Goal: Task Accomplishment & Management: Use online tool/utility

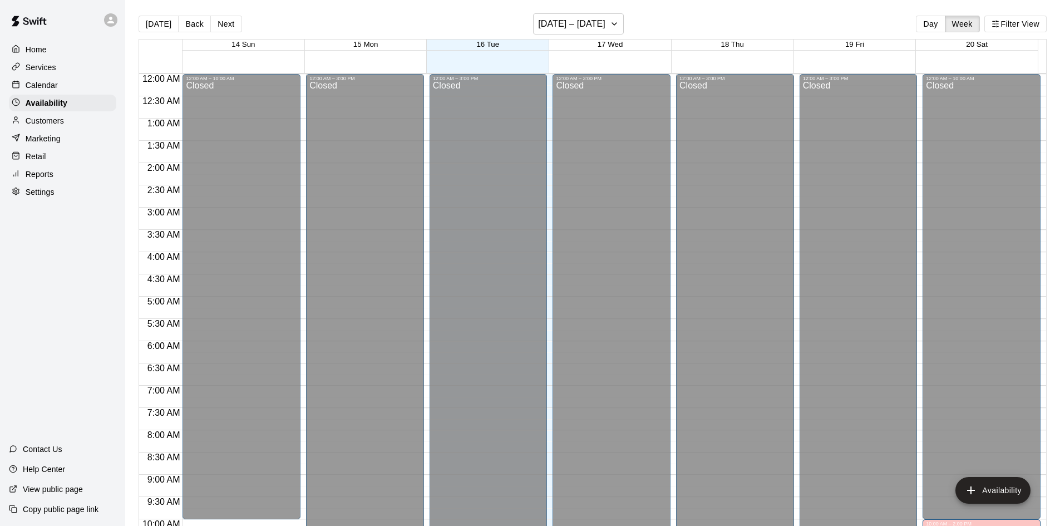
scroll to position [604, 0]
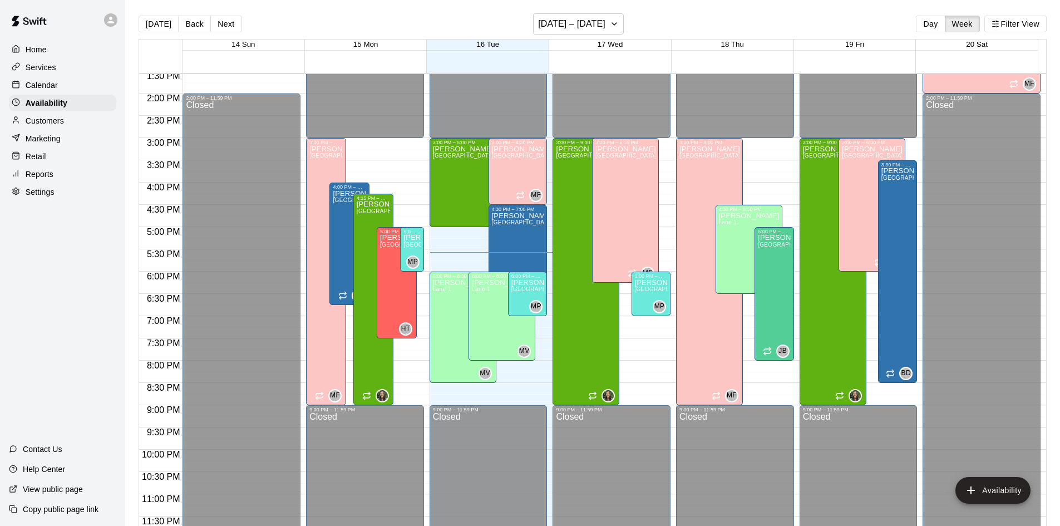
click at [77, 83] on div "Calendar" at bounding box center [62, 85] width 107 height 17
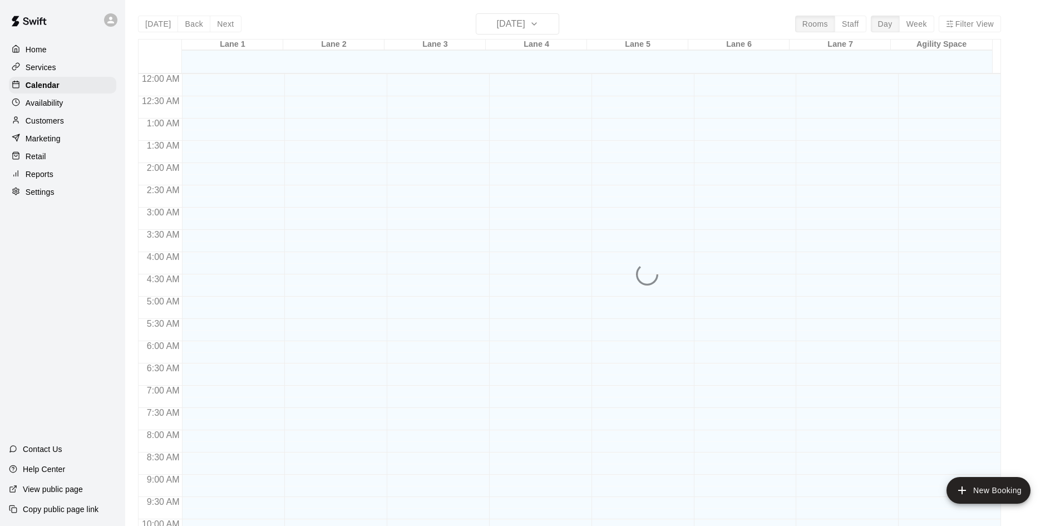
scroll to position [570, 0]
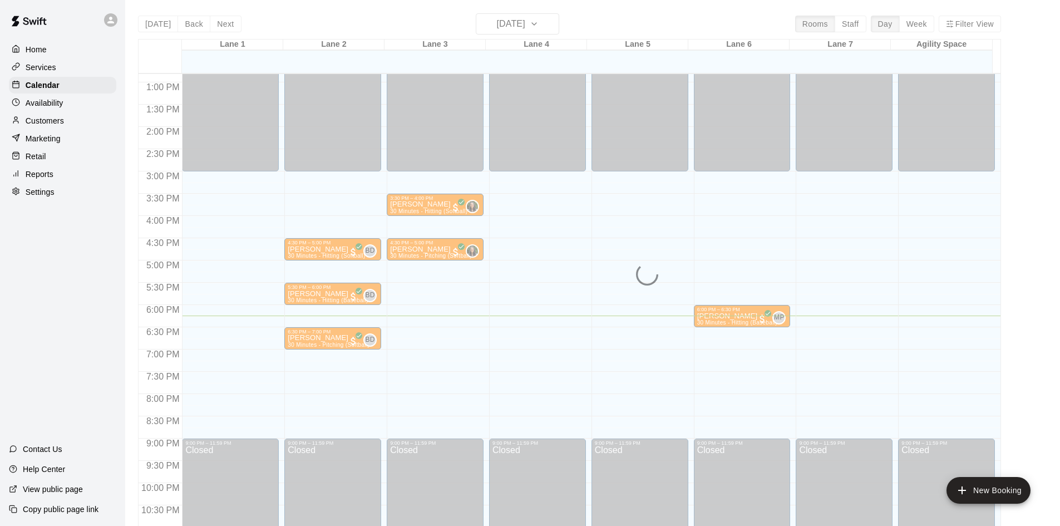
click at [73, 123] on div "Customers" at bounding box center [62, 120] width 107 height 17
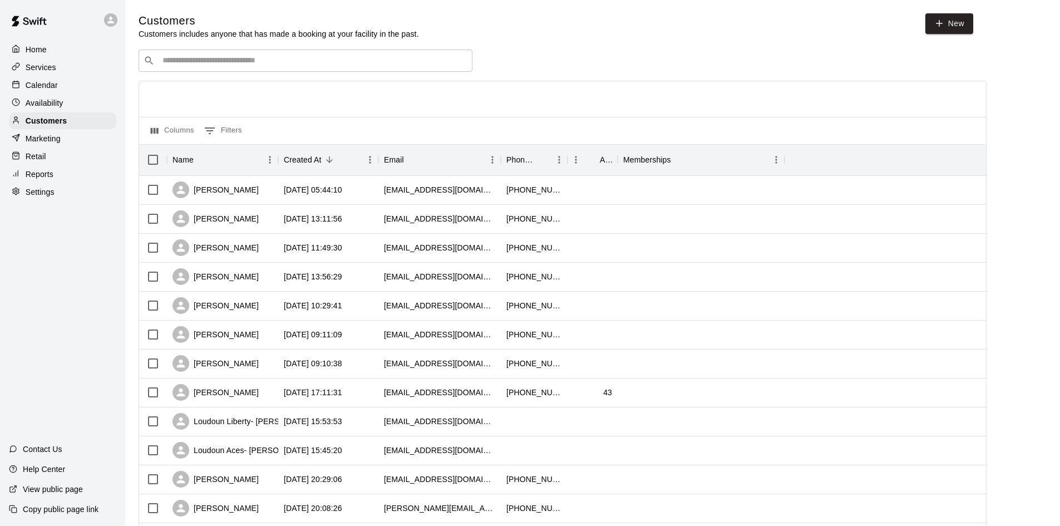
click at [61, 85] on div "Calendar" at bounding box center [62, 85] width 107 height 17
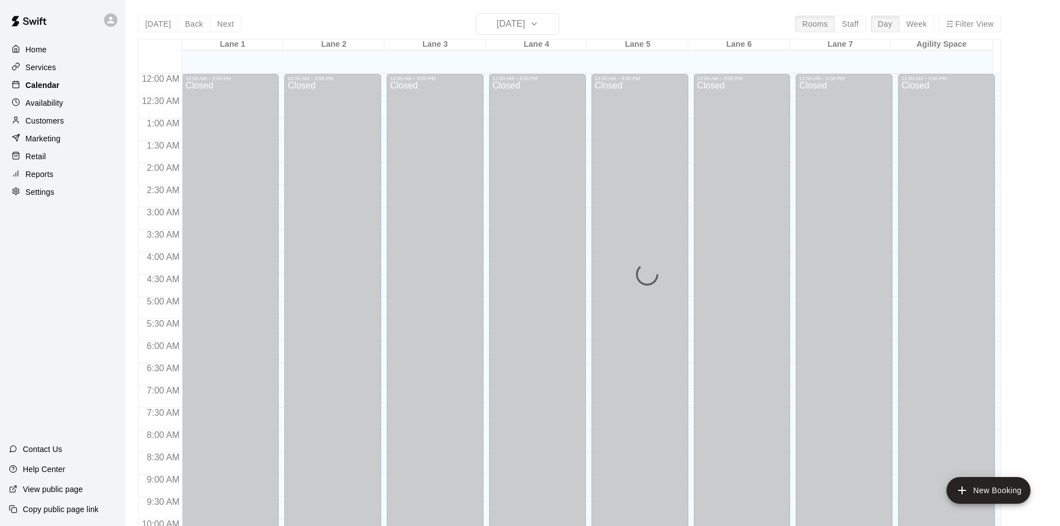
scroll to position [570, 0]
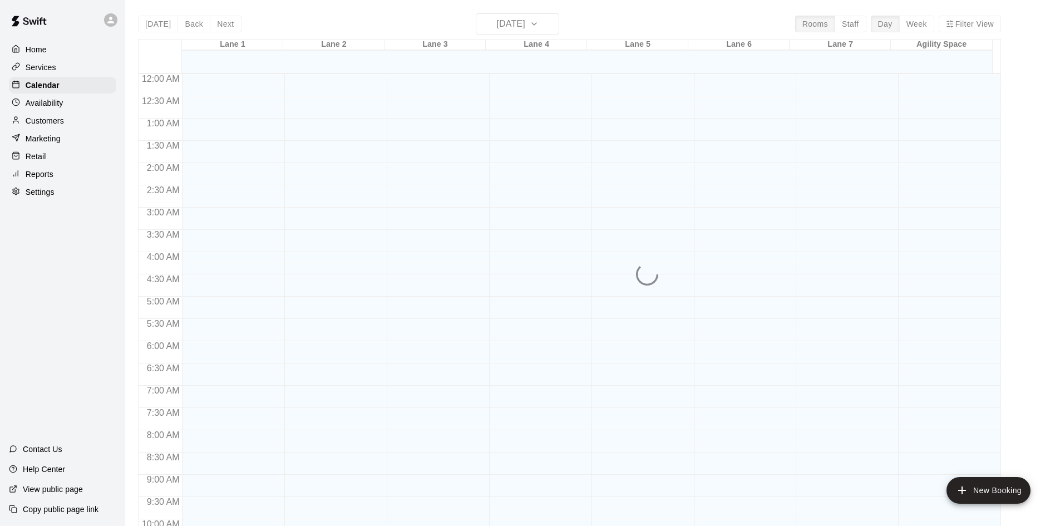
scroll to position [570, 0]
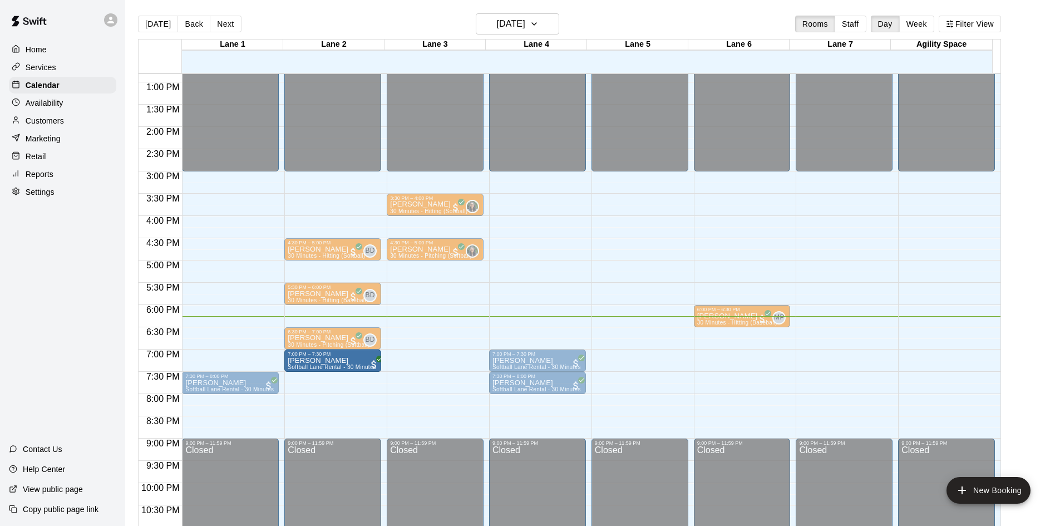
drag, startPoint x: 230, startPoint y: 367, endPoint x: 318, endPoint y: 377, distance: 88.5
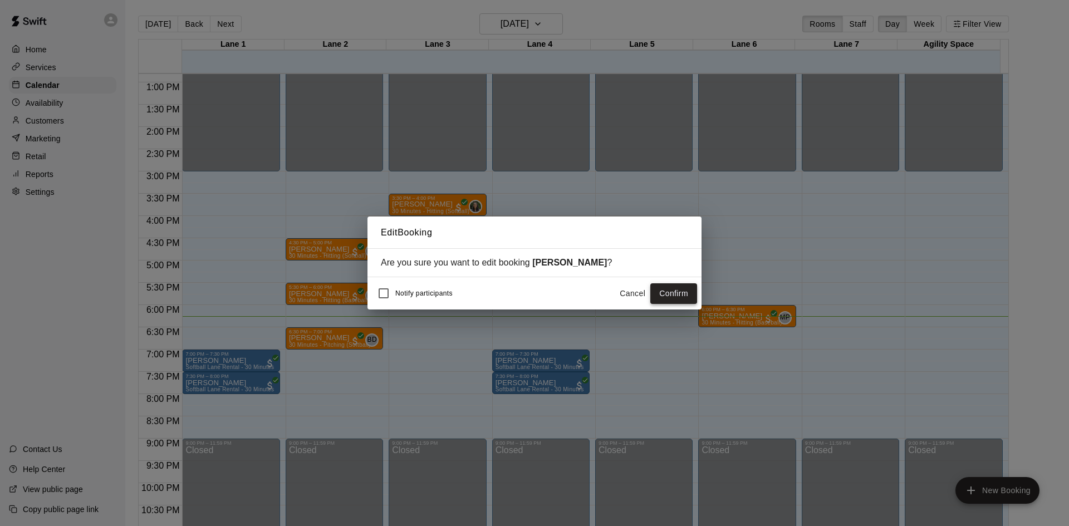
click at [696, 293] on button "Confirm" at bounding box center [673, 293] width 47 height 21
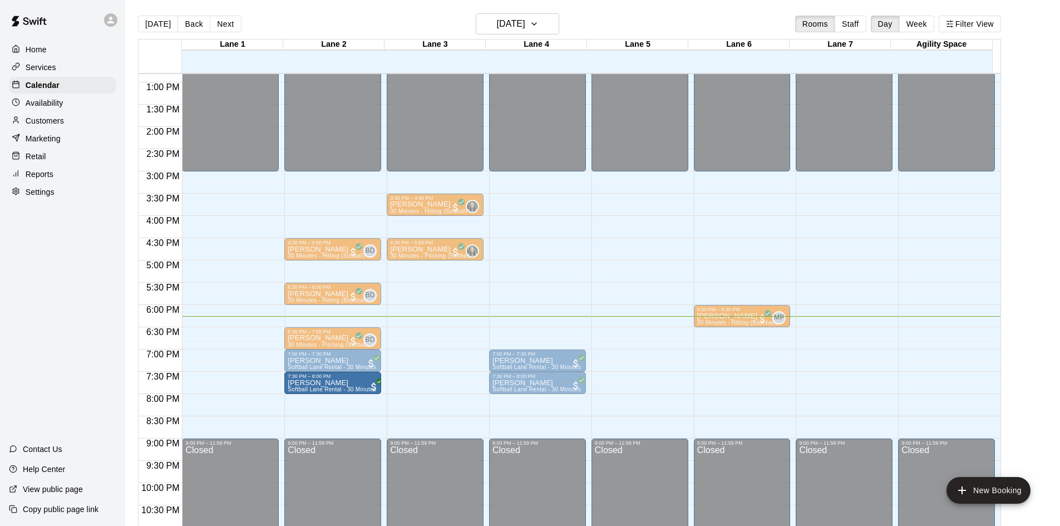
drag, startPoint x: 235, startPoint y: 384, endPoint x: 316, endPoint y: 388, distance: 80.8
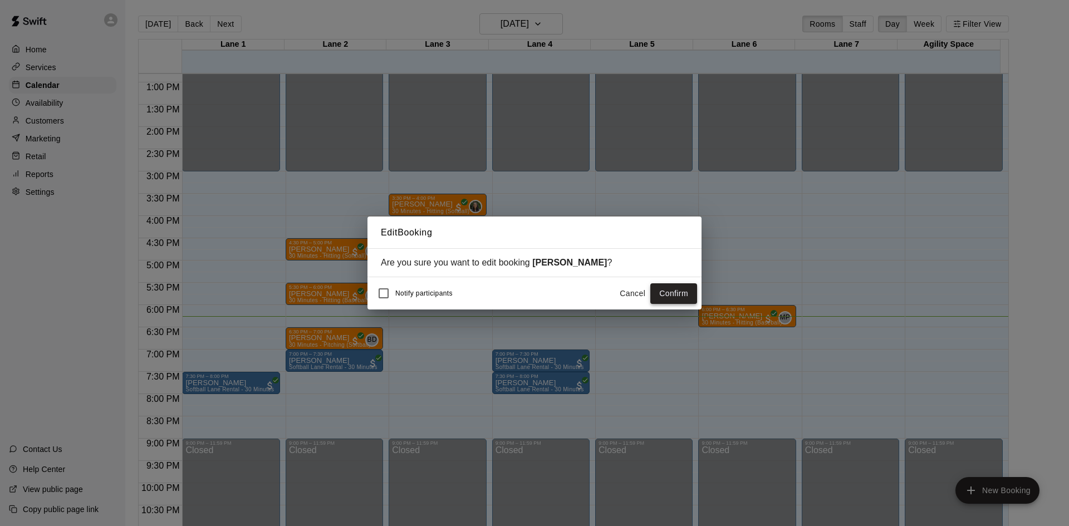
click at [685, 289] on button "Confirm" at bounding box center [673, 293] width 47 height 21
